Goal: Transaction & Acquisition: Purchase product/service

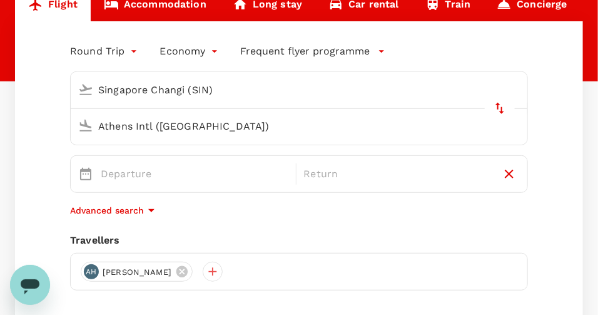
scroll to position [125, 0]
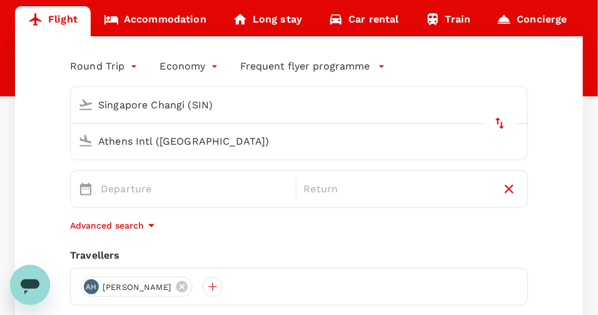
click at [485, 108] on button "delete" at bounding box center [500, 123] width 30 height 30
type input "Athens Intl ([GEOGRAPHIC_DATA])"
type input "Singapore Changi (SIN)"
click at [132, 104] on input "Athens Intl ([GEOGRAPHIC_DATA])" at bounding box center [287, 104] width 428 height 19
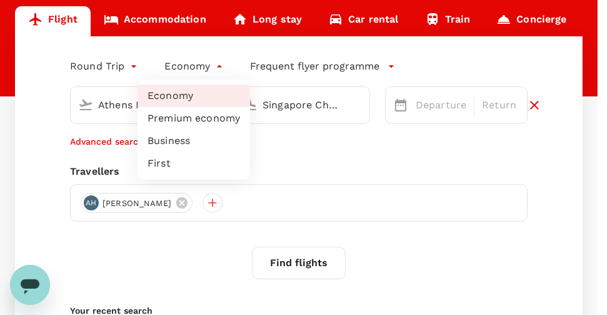
click at [214, 66] on body "Trips Book Risk & Restrictions AH Welcome back , [PERSON_NAME] . Planning a bus…" at bounding box center [303, 172] width 607 height 595
click at [174, 140] on li "Business" at bounding box center [194, 140] width 113 height 23
type input "business"
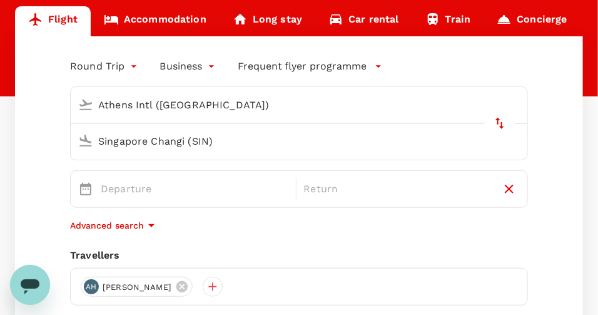
click at [168, 102] on input "Athens Intl ([GEOGRAPHIC_DATA])" at bounding box center [287, 104] width 428 height 19
click at [495, 118] on icon "delete" at bounding box center [499, 123] width 9 height 11
type input "Singapore Changi (SIN)"
type input "Athens Intl ([GEOGRAPHIC_DATA])"
click at [79, 106] on icon at bounding box center [85, 104] width 15 height 15
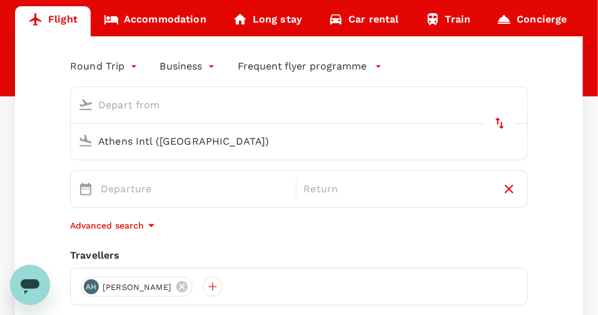
scroll to position [0, 0]
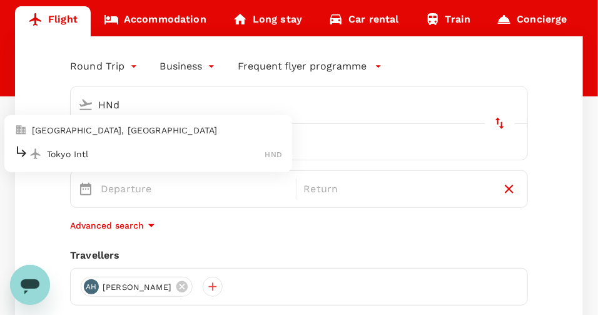
click at [69, 151] on p "Tokyo Intl" at bounding box center [156, 154] width 218 height 13
type input "Tokyo Intl (HND)"
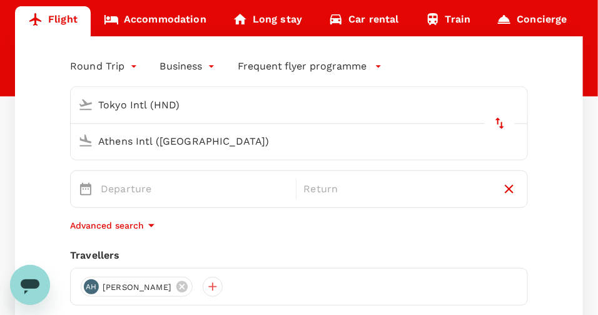
click at [284, 131] on input "Athens Intl ([GEOGRAPHIC_DATA])" at bounding box center [287, 140] width 428 height 19
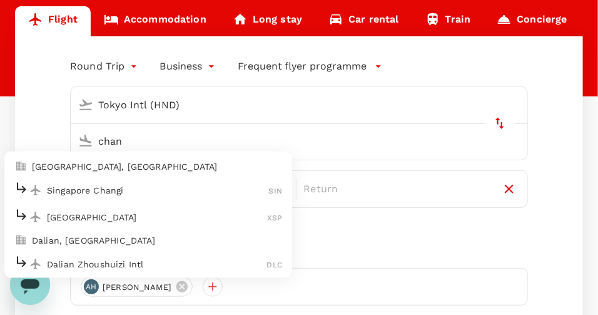
click at [253, 184] on p "Singapore Changi" at bounding box center [158, 190] width 222 height 13
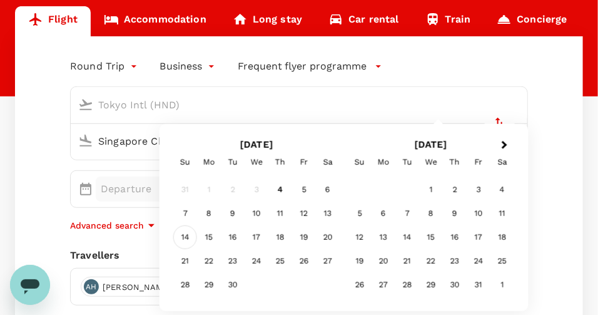
type input "Singapore Changi (SIN)"
click at [186, 235] on div "14" at bounding box center [185, 237] width 24 height 24
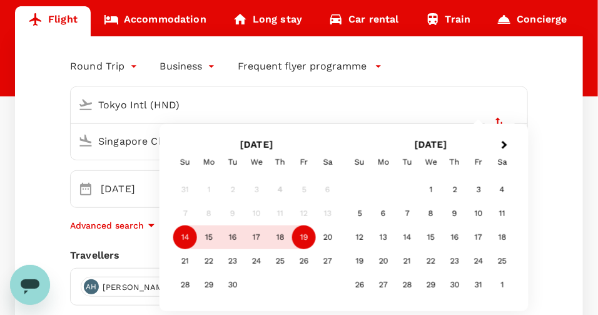
click at [304, 240] on div "19" at bounding box center [304, 237] width 24 height 24
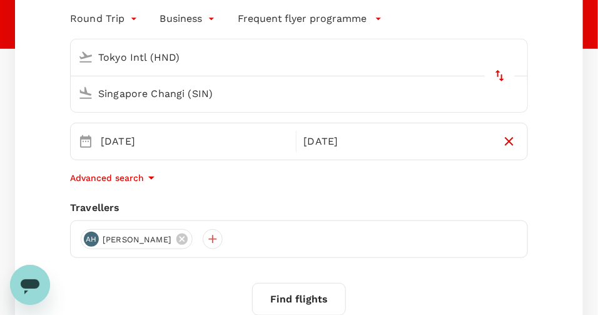
scroll to position [188, 0]
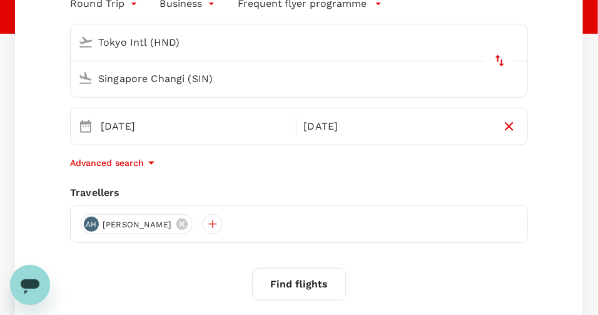
click at [295, 268] on button "Find flights" at bounding box center [299, 284] width 94 height 33
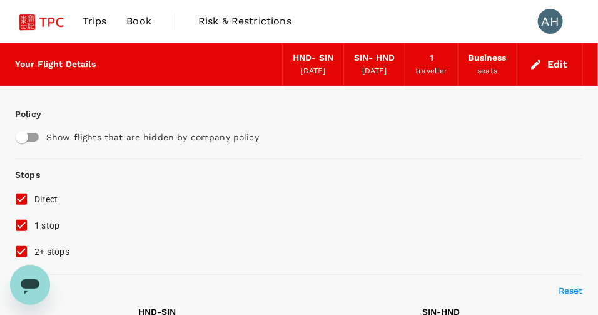
scroll to position [62, 0]
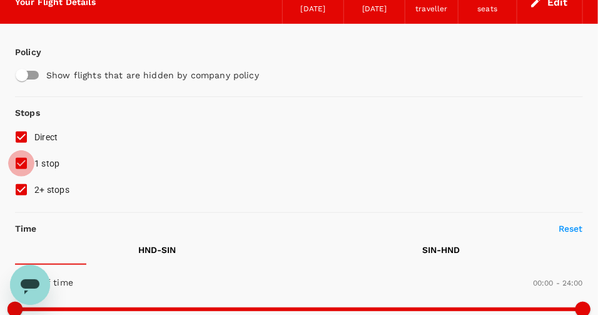
click at [23, 176] on input "1 stop" at bounding box center [21, 163] width 26 height 26
checkbox input "false"
click at [19, 203] on input "2+ stops" at bounding box center [21, 189] width 26 height 26
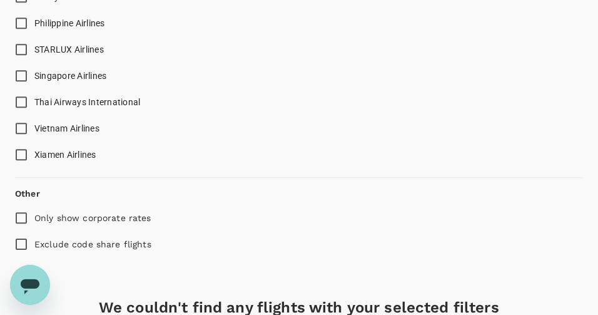
scroll to position [1017, 0]
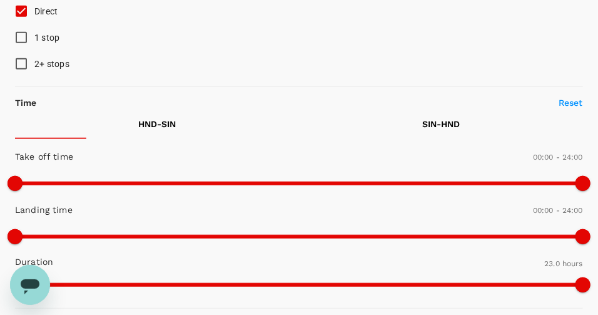
scroll to position [0, 0]
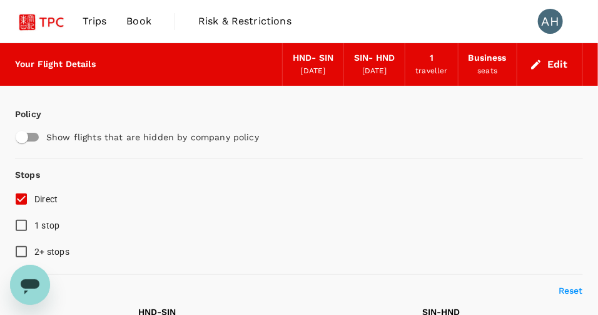
click at [137, 20] on span "Book" at bounding box center [138, 21] width 25 height 15
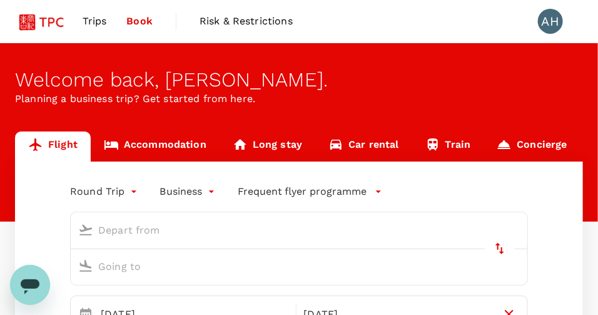
type input "Tokyo Intl (HND)"
type input "Singapore Changi (SIN)"
type input "Tokyo Intl (HND)"
type input "Singapore Changi (SIN)"
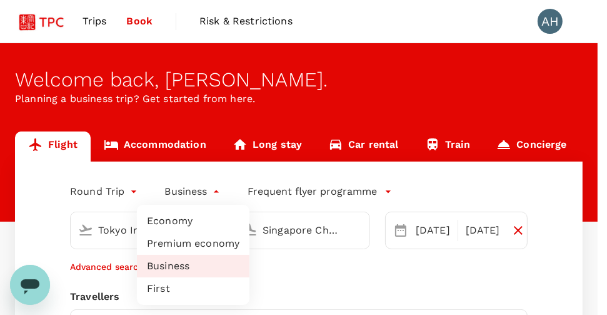
click at [219, 192] on body "Trips Book Risk & Restrictions AH Welcome back , [PERSON_NAME] . Planning a bus…" at bounding box center [303, 297] width 607 height 595
click at [188, 218] on li "Economy" at bounding box center [193, 221] width 113 height 23
type input "economy"
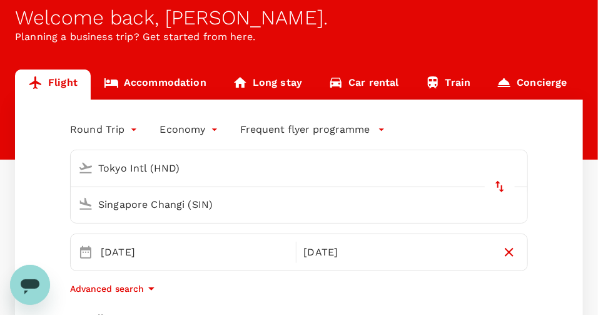
scroll to position [125, 0]
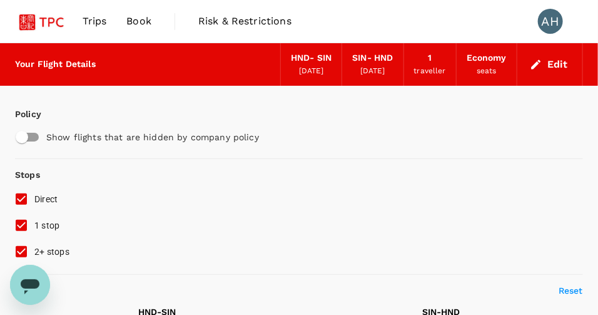
type input "1380"
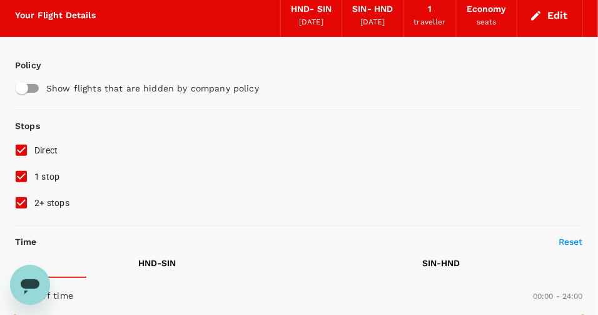
scroll to position [125, 0]
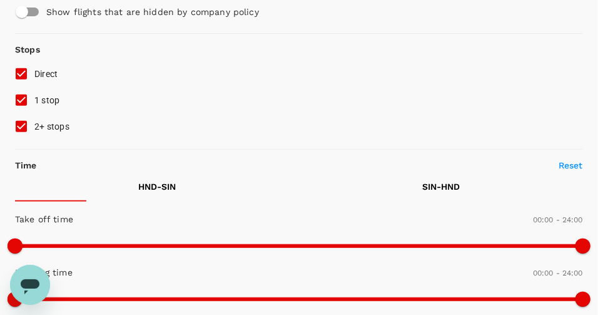
click at [21, 113] on input "1 stop" at bounding box center [21, 100] width 26 height 26
checkbox input "false"
click at [18, 139] on input "2+ stops" at bounding box center [21, 126] width 26 height 26
checkbox input "false"
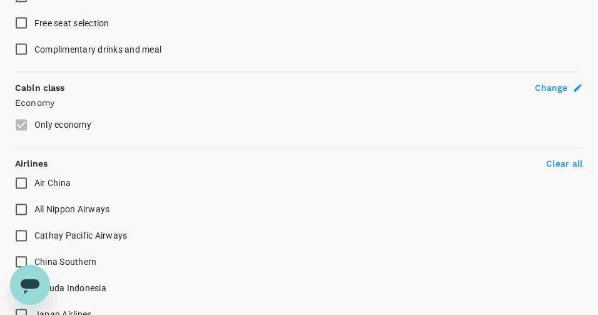
scroll to position [626, 0]
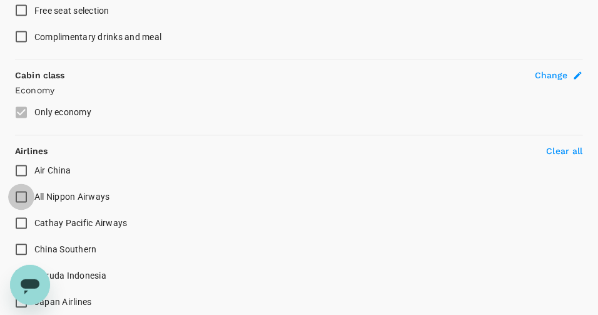
click at [23, 210] on input "All Nippon Airways" at bounding box center [21, 197] width 26 height 26
checkbox input "true"
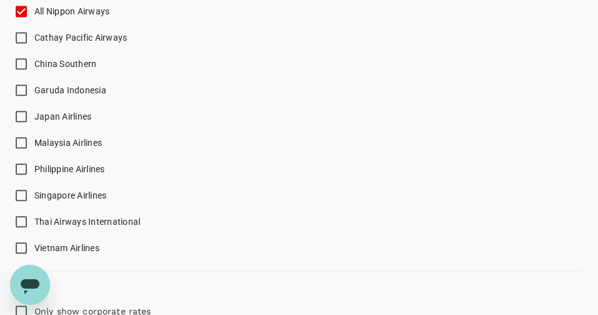
scroll to position [813, 0]
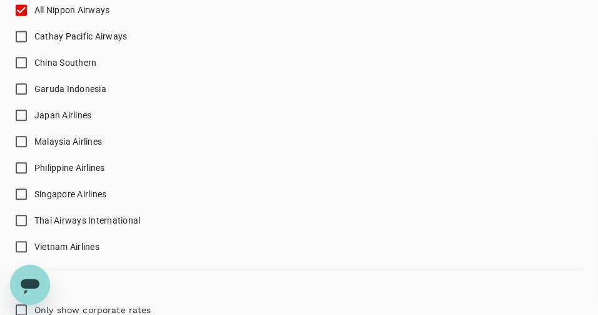
click at [21, 128] on input "Japan Airlines" at bounding box center [21, 115] width 26 height 26
checkbox input "true"
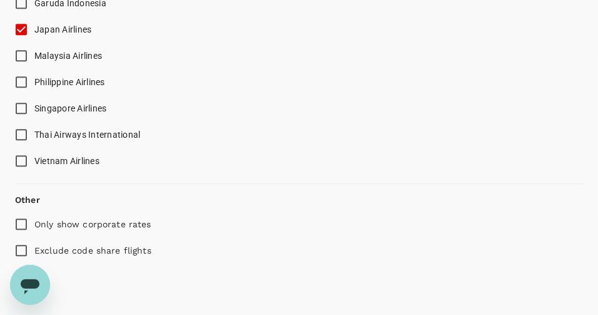
scroll to position [938, 0]
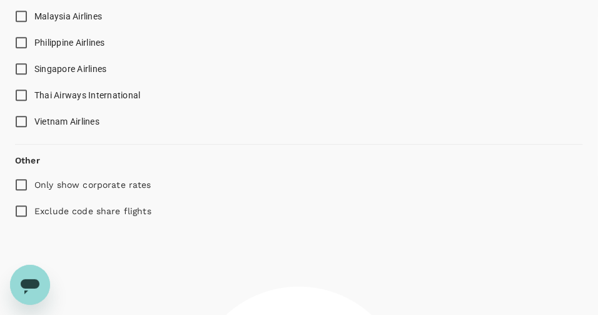
checkbox input "false"
checkbox input "true"
checkbox input "false"
checkbox input "true"
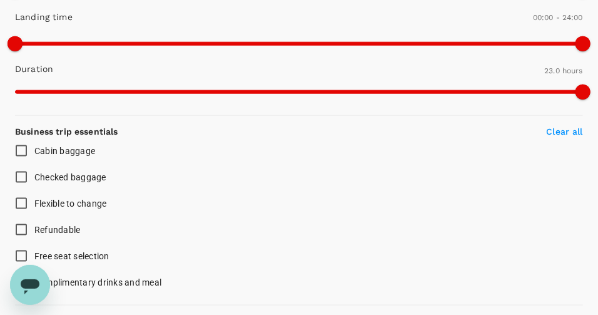
scroll to position [500, 0]
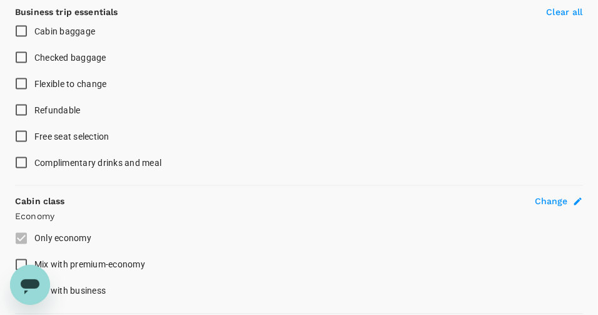
type input "1585"
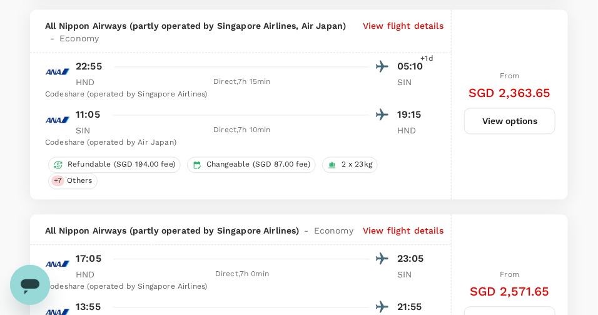
scroll to position [2189, 0]
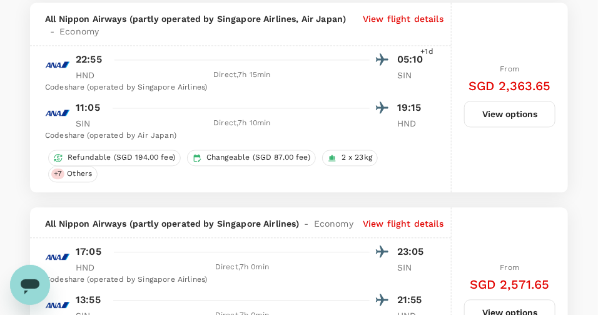
scroll to position [2119, 0]
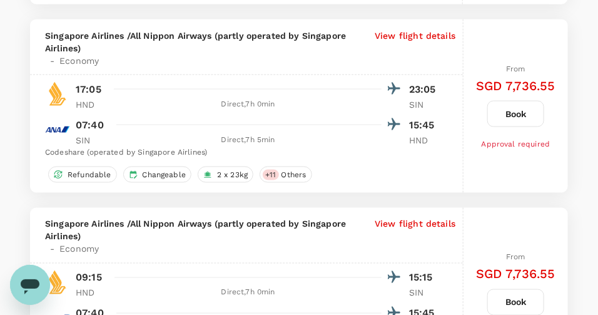
scroll to position [4809, 0]
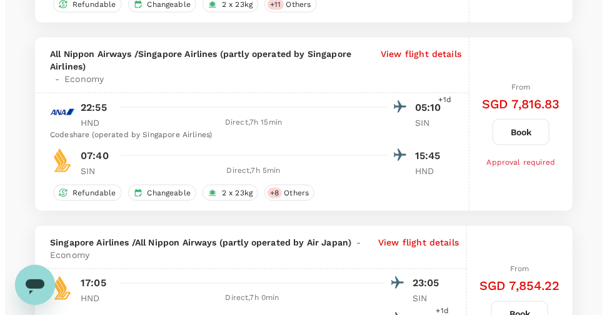
scroll to position [3372, 0]
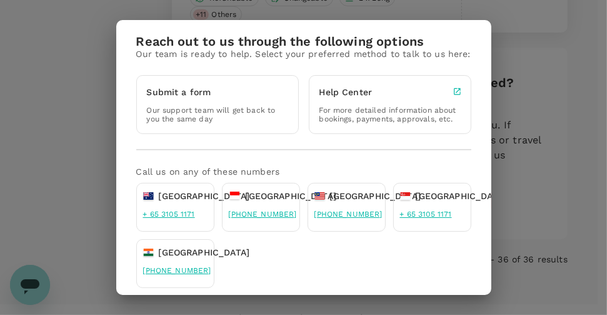
click at [424, 218] on link "+ 65 3105 1171" at bounding box center [426, 214] width 52 height 9
click at [521, 176] on div "Reach out to us through the following options Our team is ready to help. Select…" at bounding box center [303, 157] width 607 height 315
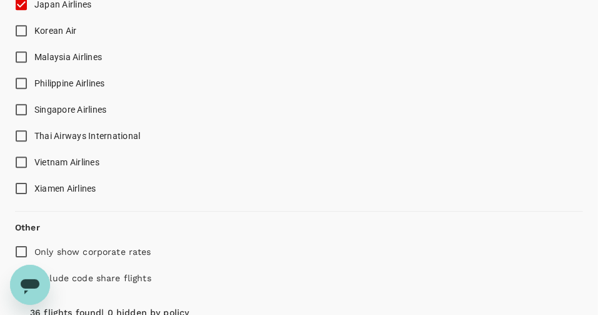
scroll to position [1063, 0]
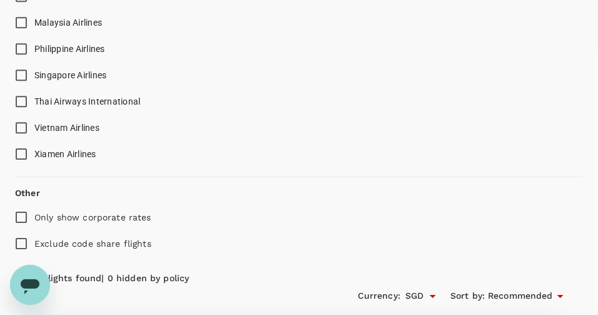
click at [24, 88] on input "Singapore Airlines" at bounding box center [21, 75] width 26 height 26
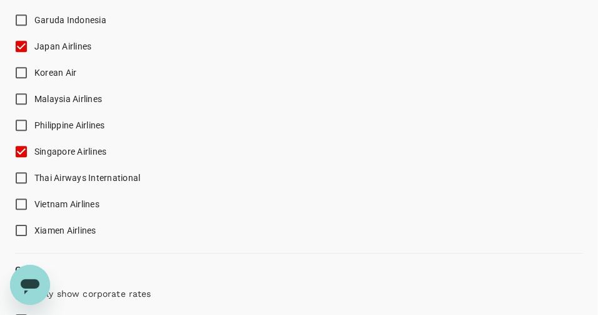
scroll to position [1000, 0]
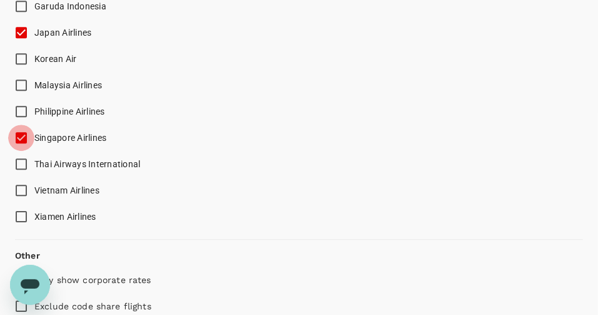
click at [23, 151] on input "Singapore Airlines" at bounding box center [21, 137] width 26 height 26
checkbox input "false"
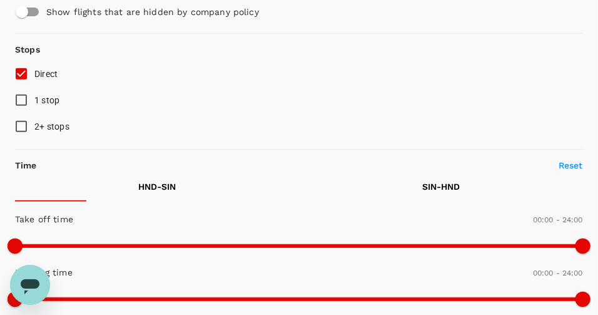
scroll to position [0, 0]
